Goal: Task Accomplishment & Management: Complete application form

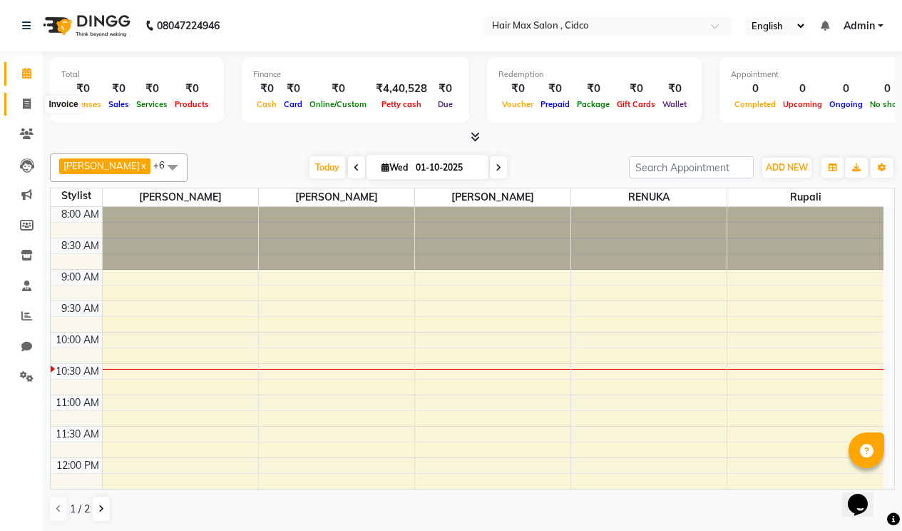
click at [25, 98] on icon at bounding box center [27, 103] width 8 height 11
select select "7580"
select select "service"
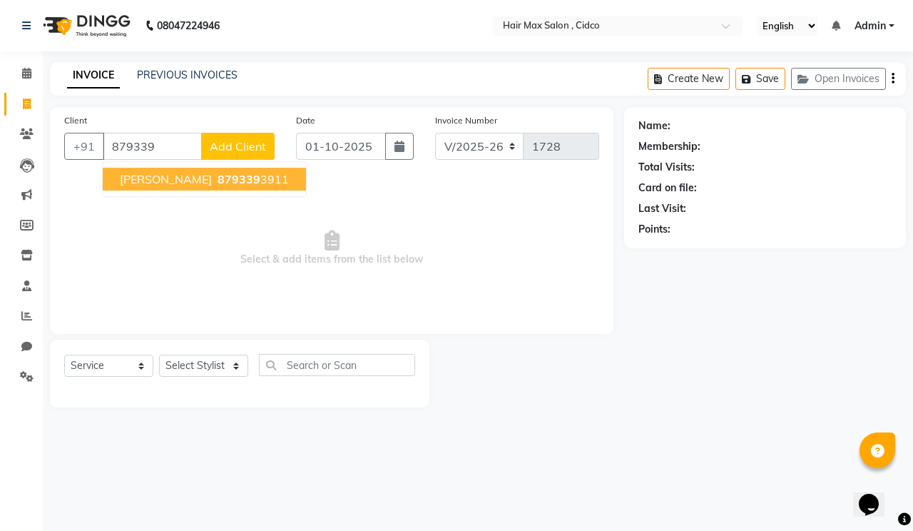
click at [118, 173] on button "Ajay Indani 879339 3911" at bounding box center [204, 179] width 203 height 23
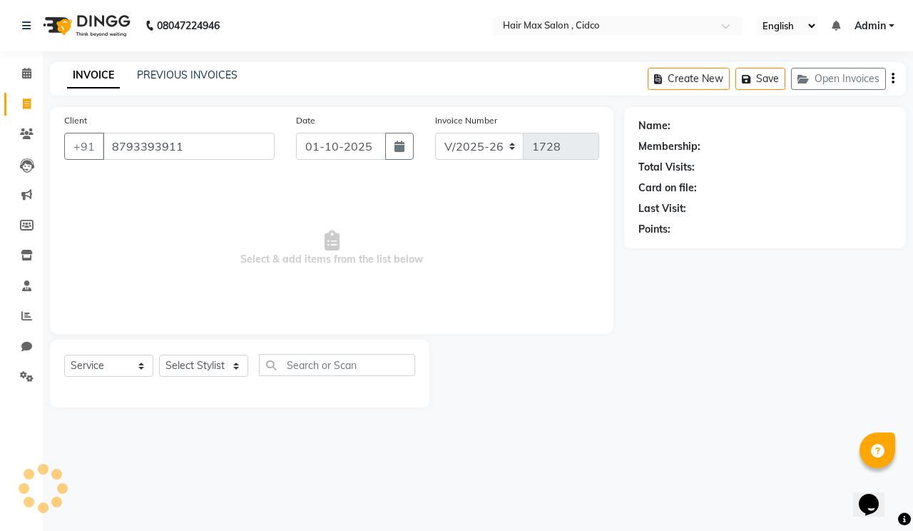
type input "8793393911"
select select "1: Object"
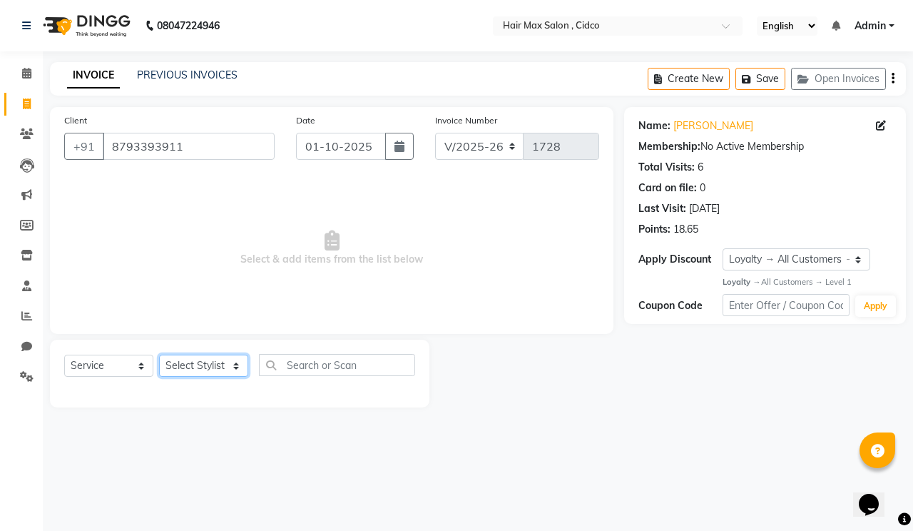
click at [189, 357] on select "Select Stylist [PERSON_NAME] [PERSON_NAME] RENUKA [PERSON_NAME] [PERSON_NAME]" at bounding box center [203, 365] width 89 height 22
click at [159, 354] on select "Select Stylist [PERSON_NAME] [PERSON_NAME] RENUKA [PERSON_NAME] [PERSON_NAME]" at bounding box center [203, 365] width 89 height 22
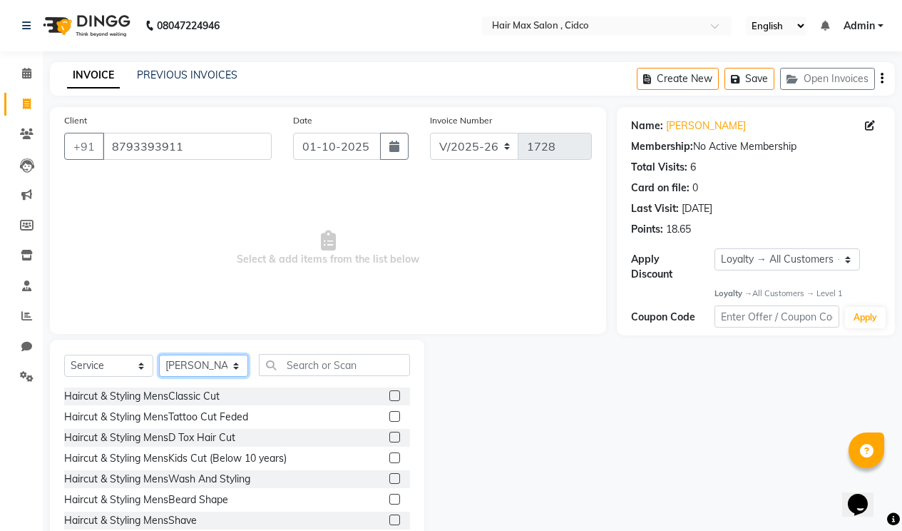
click at [218, 363] on select "Select Stylist [PERSON_NAME] [PERSON_NAME] RENUKA [PERSON_NAME] [PERSON_NAME]" at bounding box center [203, 365] width 89 height 22
select select "69948"
click at [159, 354] on select "Select Stylist [PERSON_NAME] [PERSON_NAME] RENUKA [PERSON_NAME] [PERSON_NAME]" at bounding box center [203, 365] width 89 height 22
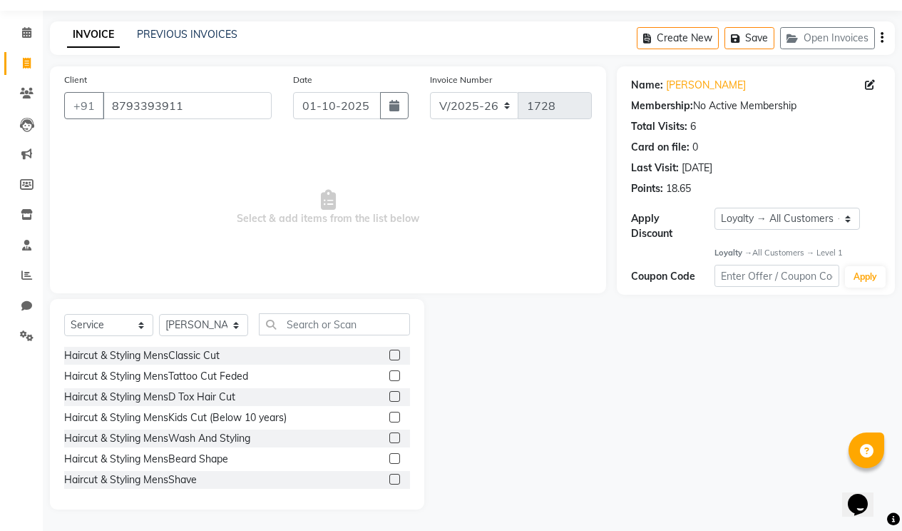
click at [389, 356] on label at bounding box center [394, 354] width 11 height 11
click at [389, 356] on input "checkbox" at bounding box center [393, 355] width 9 height 9
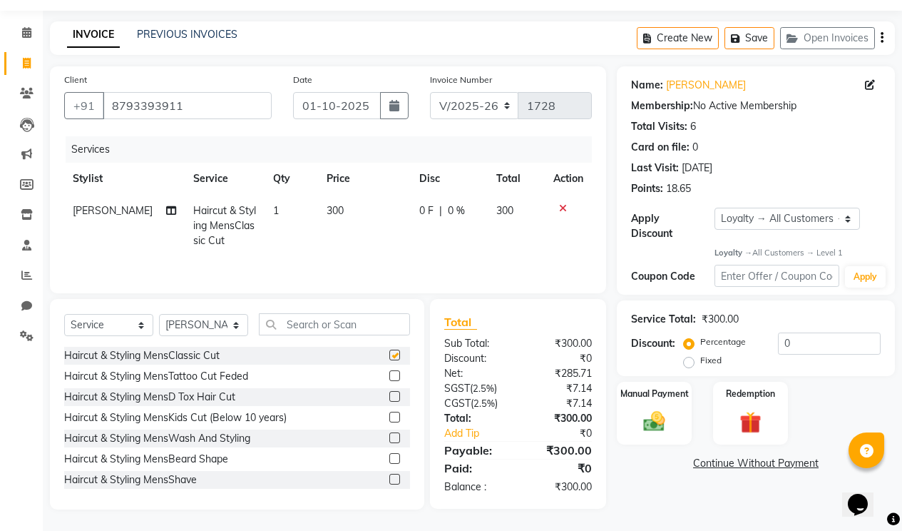
checkbox input "false"
click at [389, 480] on label at bounding box center [394, 479] width 11 height 11
click at [389, 480] on input "checkbox" at bounding box center [393, 479] width 9 height 9
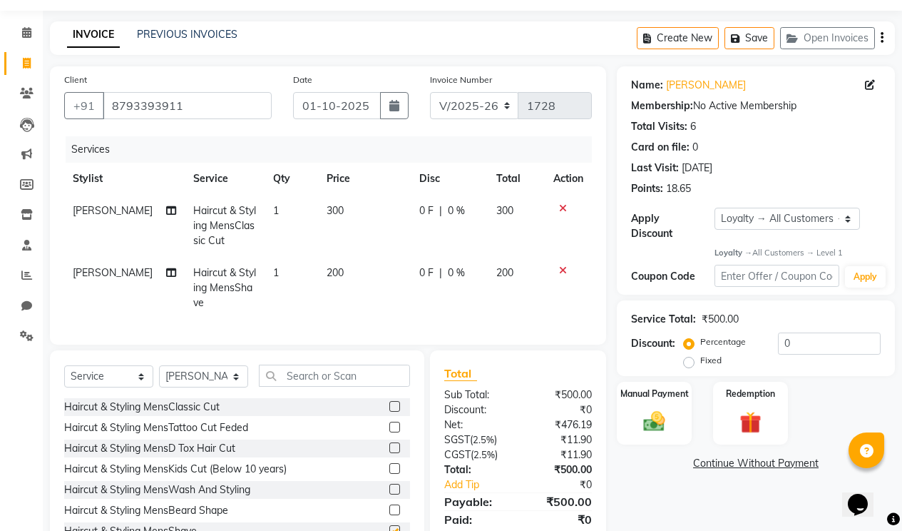
checkbox input "false"
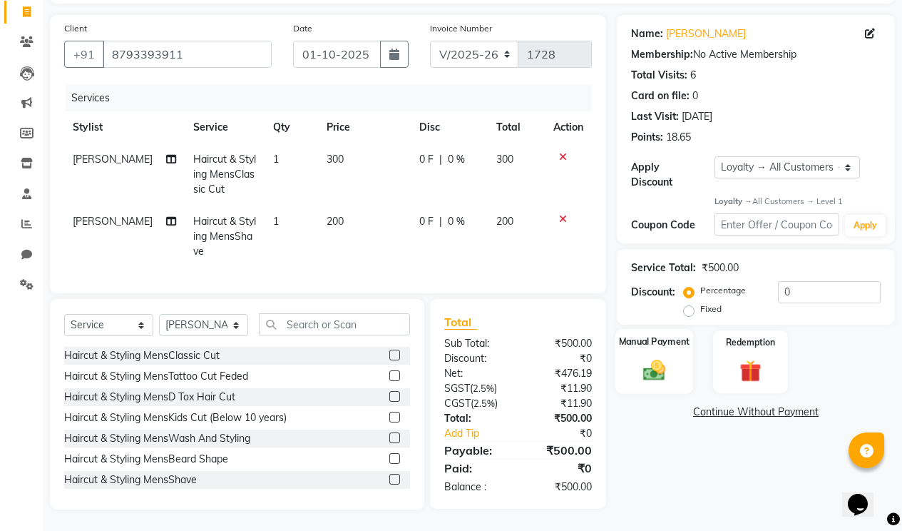
click at [663, 357] on img at bounding box center [654, 370] width 36 height 26
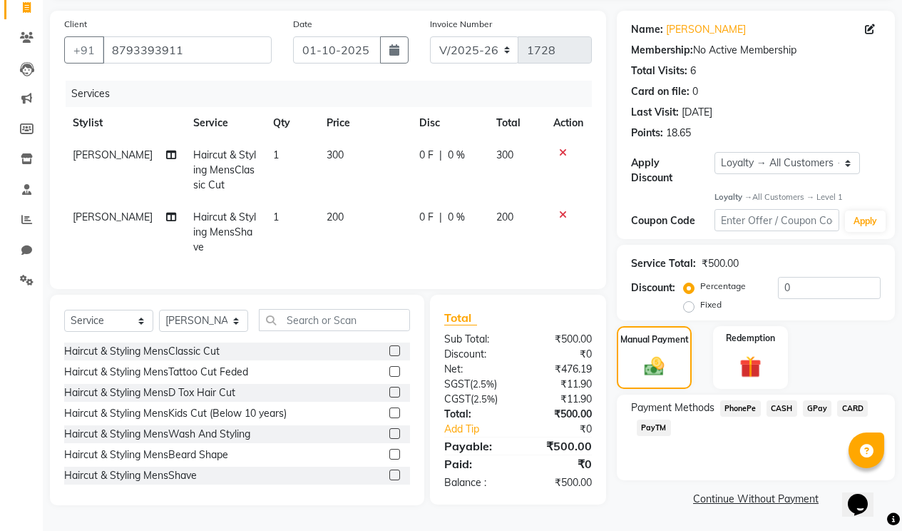
click at [757, 400] on span "PhonePe" at bounding box center [740, 408] width 41 height 16
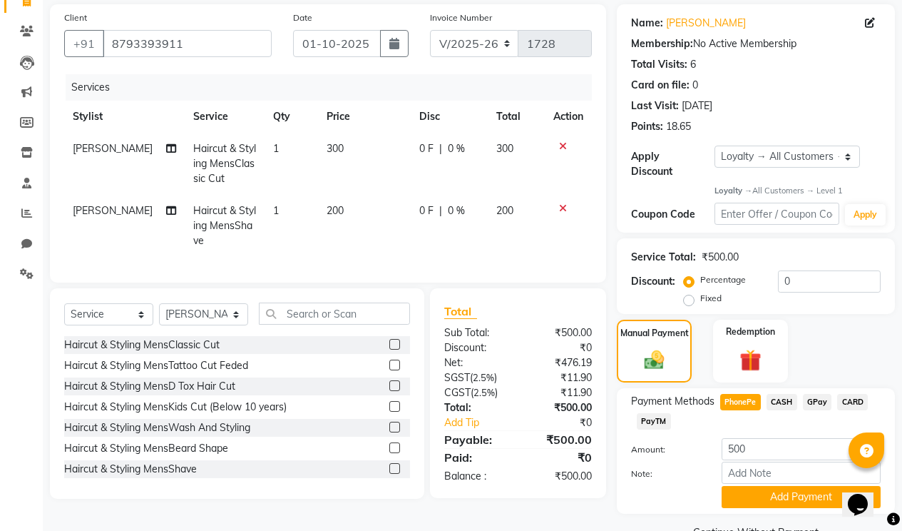
scroll to position [125, 0]
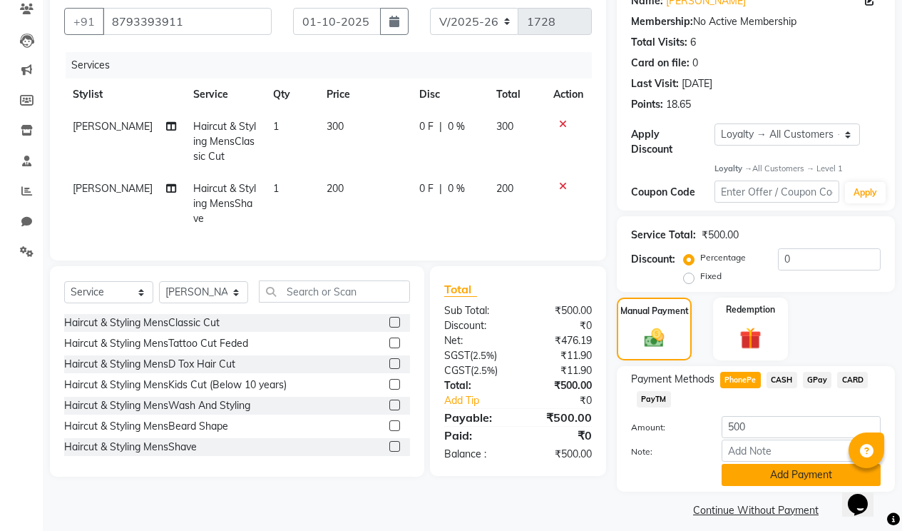
click at [802, 468] on button "Add Payment" at bounding box center [801, 475] width 159 height 22
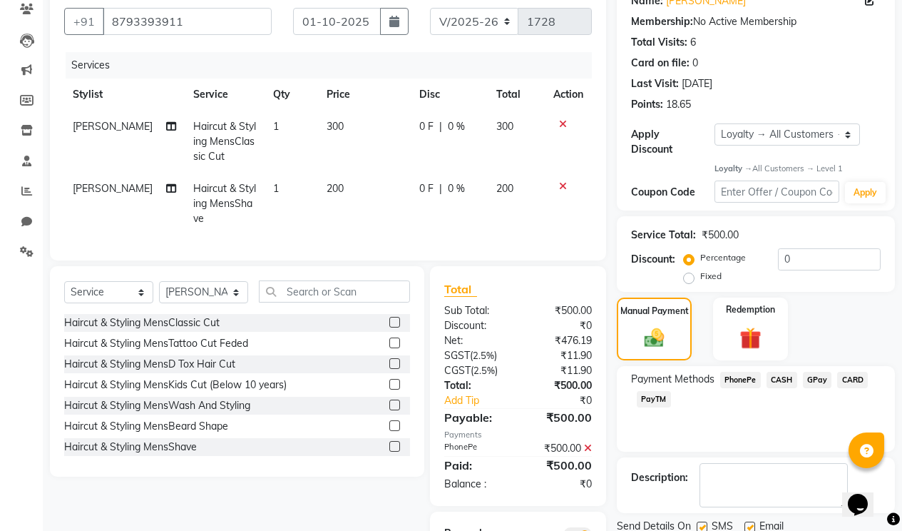
scroll to position [232, 0]
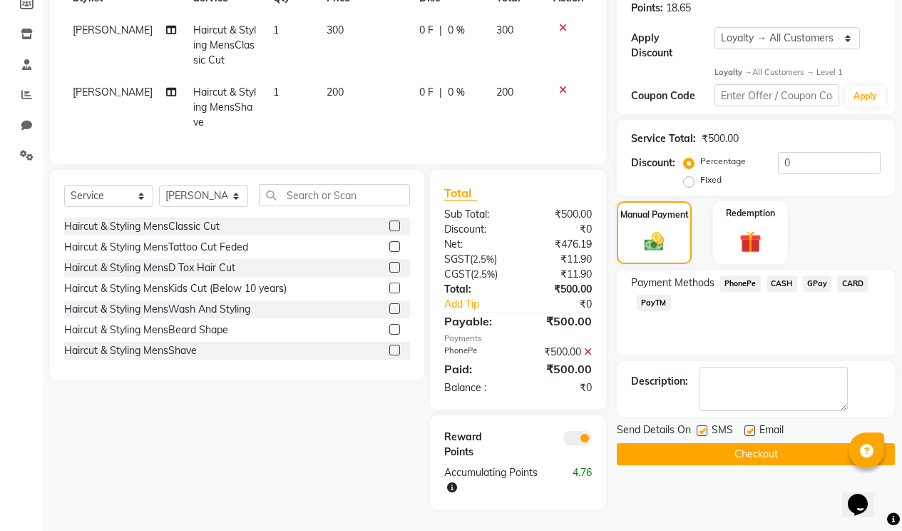
click at [752, 425] on label at bounding box center [750, 430] width 11 height 11
click at [752, 427] on input "checkbox" at bounding box center [749, 431] width 9 height 9
checkbox input "false"
click at [701, 425] on label at bounding box center [702, 430] width 11 height 11
click at [701, 427] on input "checkbox" at bounding box center [701, 431] width 9 height 9
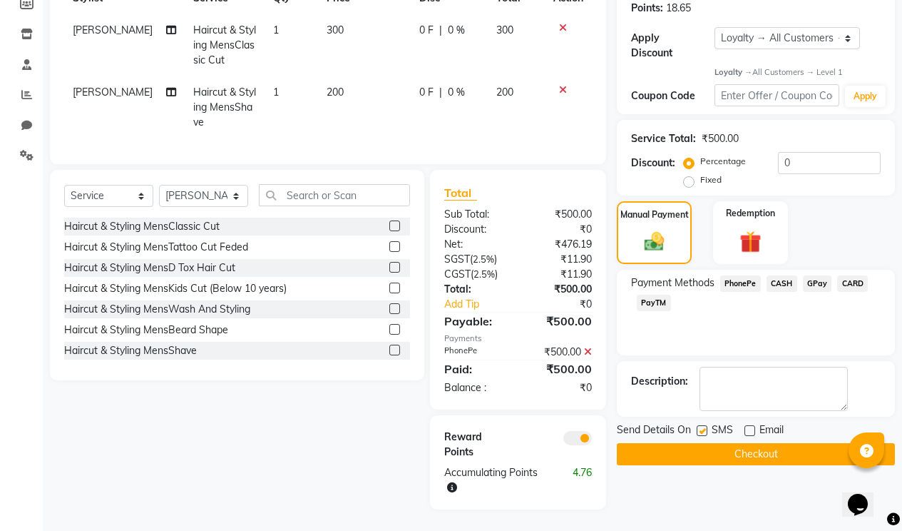
checkbox input "false"
click at [785, 443] on button "Checkout" at bounding box center [756, 454] width 278 height 22
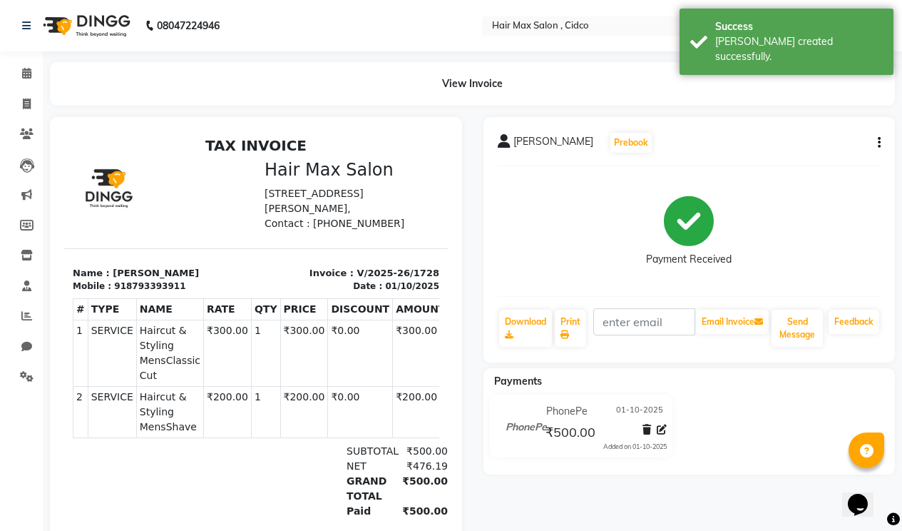
select select "service"
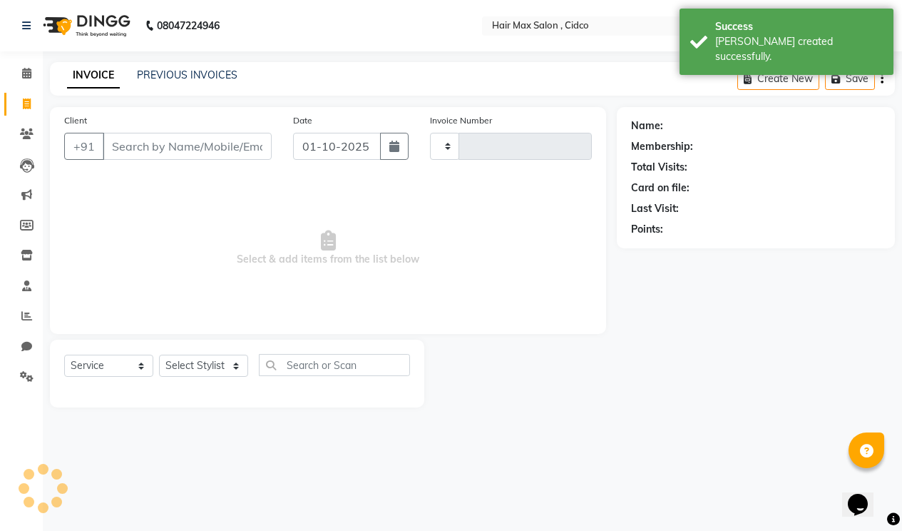
type input "1729"
select select "7580"
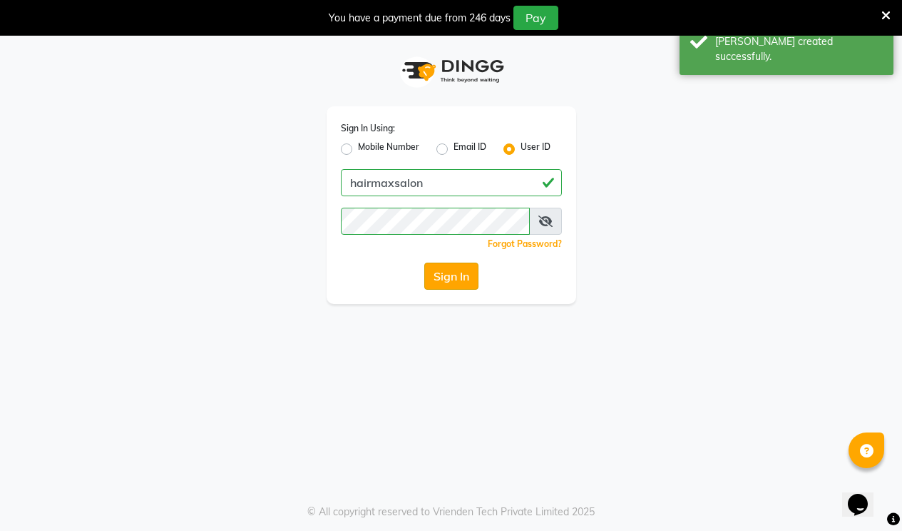
click at [469, 272] on button "Sign In" at bounding box center [451, 275] width 54 height 27
